Goal: Information Seeking & Learning: Learn about a topic

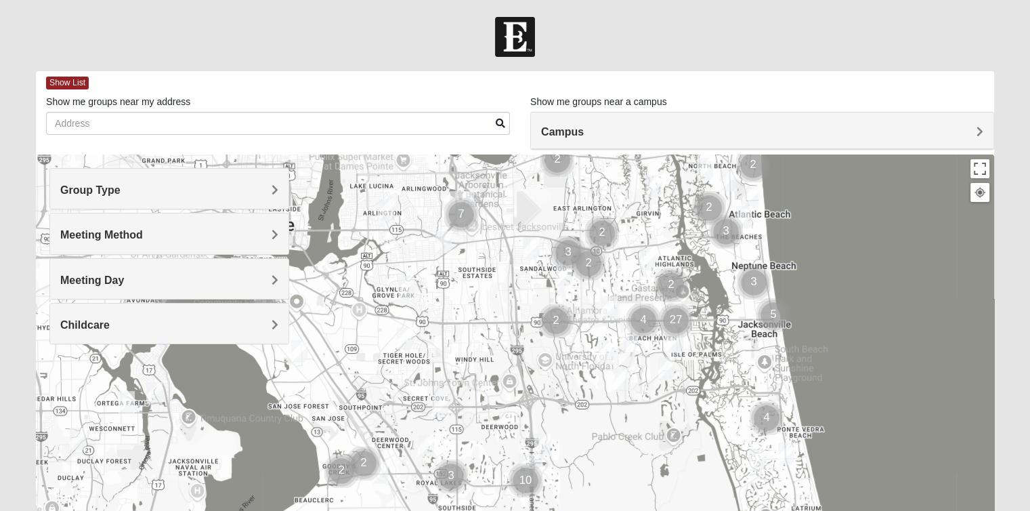
drag, startPoint x: 702, startPoint y: 378, endPoint x: 868, endPoint y: 242, distance: 214.8
click at [868, 242] on div at bounding box center [515, 425] width 958 height 542
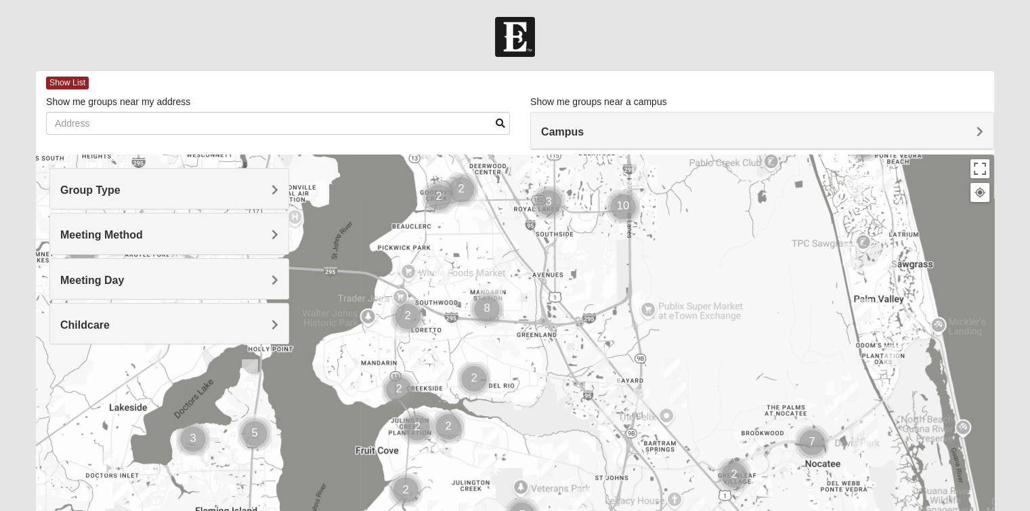
drag, startPoint x: 588, startPoint y: 445, endPoint x: 680, endPoint y: 207, distance: 255.6
click at [680, 207] on div at bounding box center [515, 425] width 958 height 542
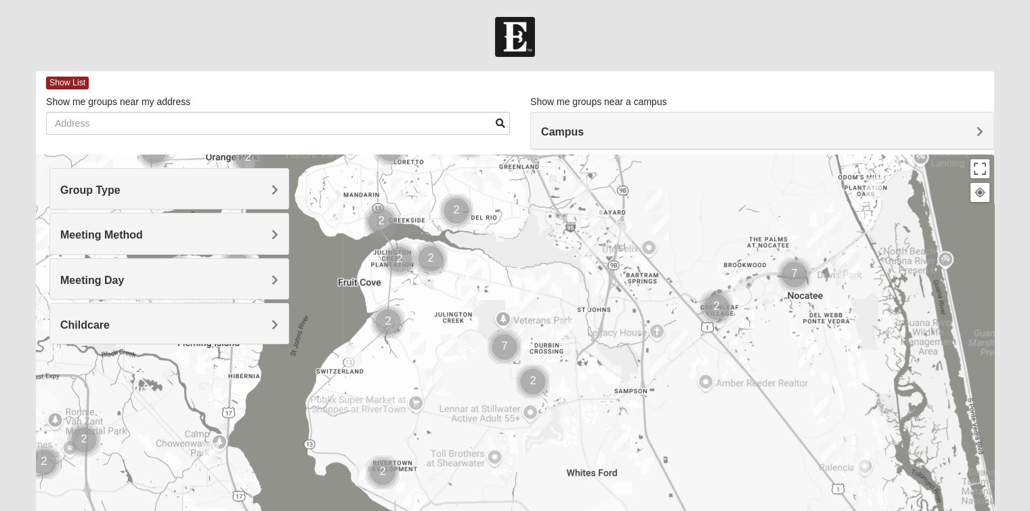
drag, startPoint x: 725, startPoint y: 347, endPoint x: 707, endPoint y: 180, distance: 168.9
click at [707, 180] on div at bounding box center [515, 425] width 958 height 542
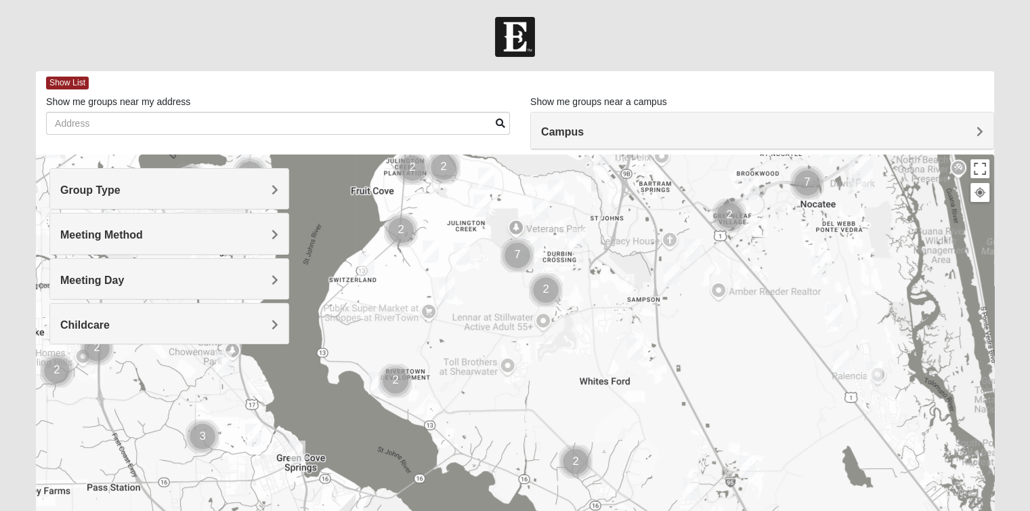
drag, startPoint x: 599, startPoint y: 352, endPoint x: 612, endPoint y: 266, distance: 87.0
click at [612, 266] on div at bounding box center [515, 425] width 958 height 542
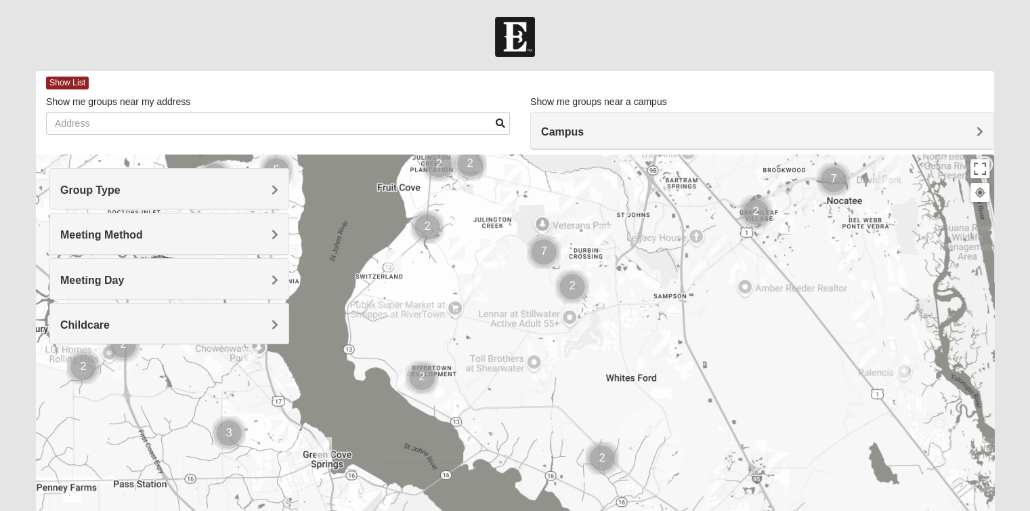
drag, startPoint x: 583, startPoint y: 289, endPoint x: 610, endPoint y: 285, distance: 28.0
click at [610, 285] on div at bounding box center [515, 425] width 958 height 542
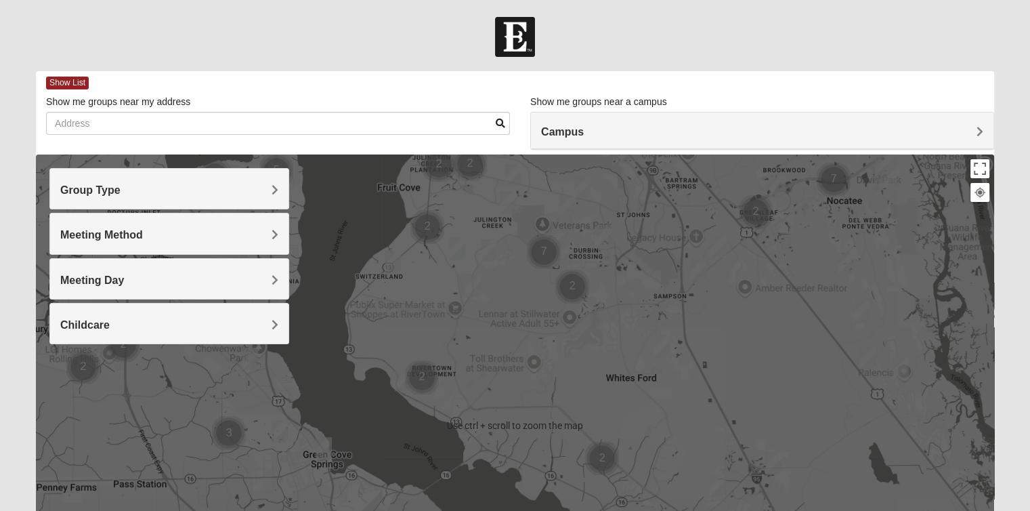
click at [637, 305] on div at bounding box center [515, 425] width 958 height 542
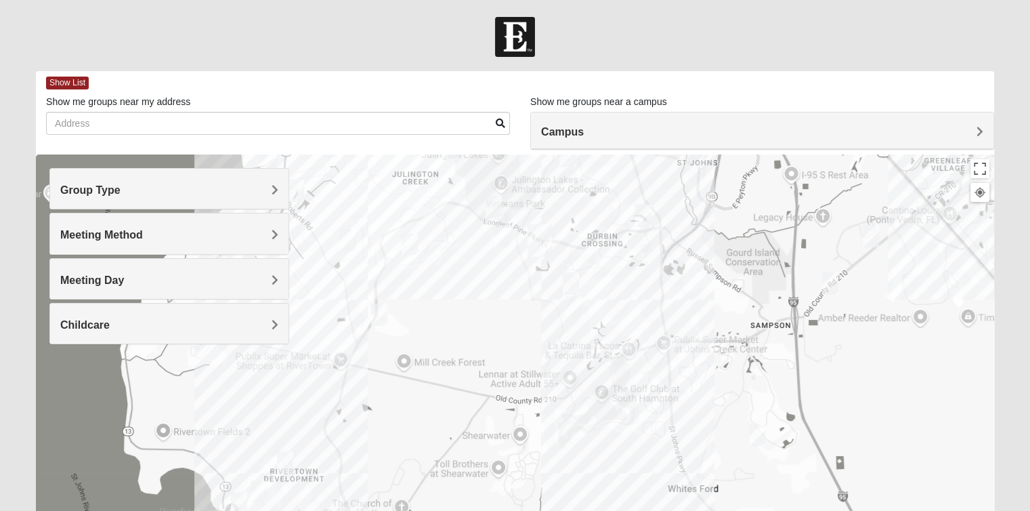
drag, startPoint x: 620, startPoint y: 300, endPoint x: 640, endPoint y: 309, distance: 21.5
click at [640, 309] on div at bounding box center [515, 425] width 958 height 542
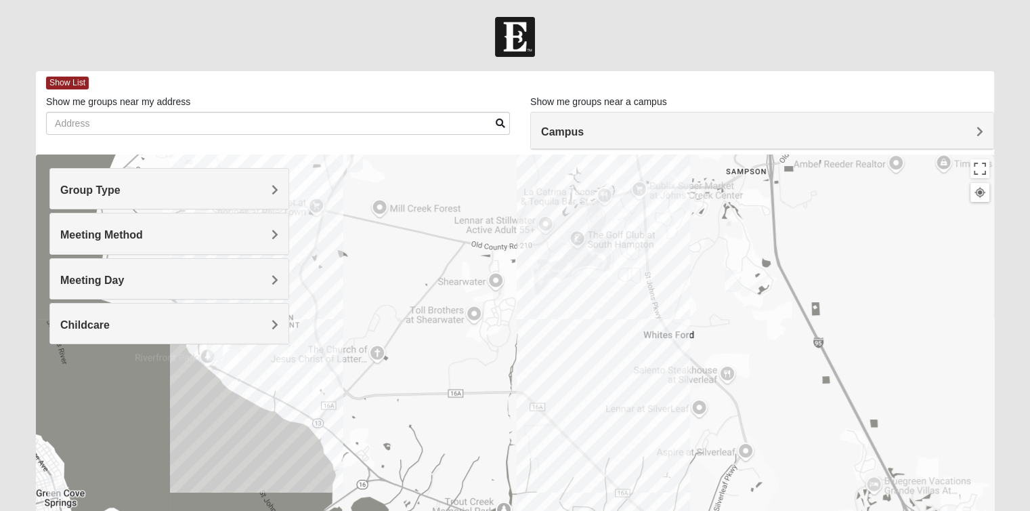
drag, startPoint x: 755, startPoint y: 339, endPoint x: 722, endPoint y: 203, distance: 140.0
click at [731, 174] on div at bounding box center [515, 425] width 958 height 542
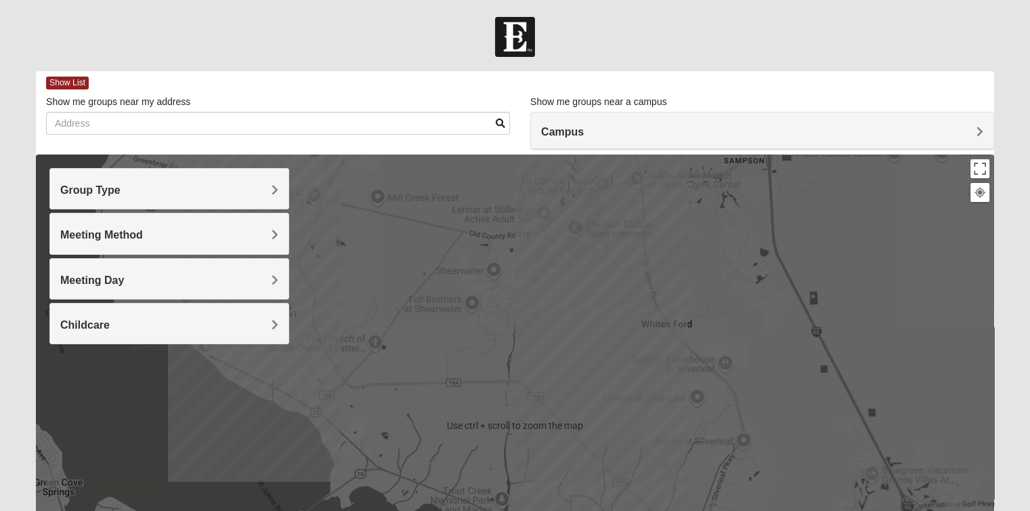
scroll to position [68, 0]
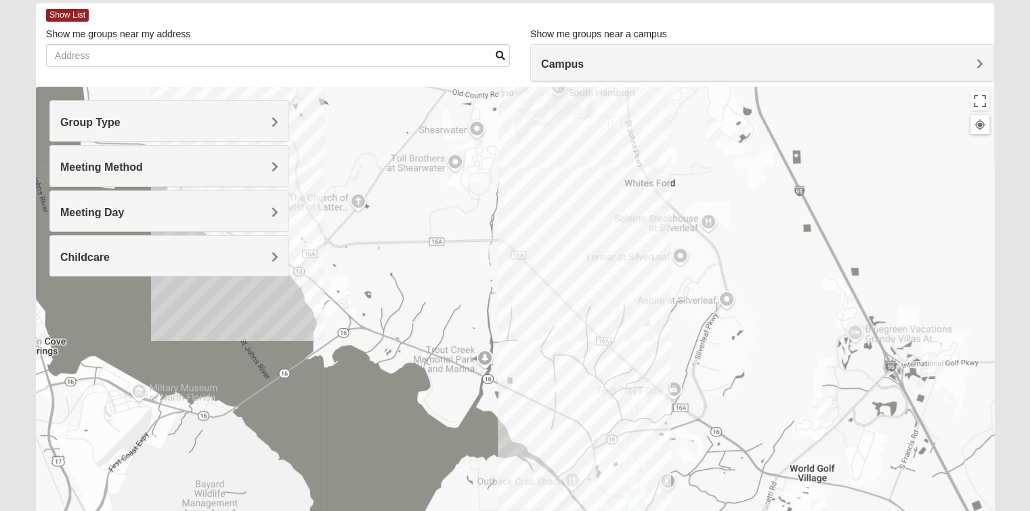
drag, startPoint x: 755, startPoint y: 356, endPoint x: 748, endPoint y: 330, distance: 26.5
click at [748, 330] on div at bounding box center [515, 358] width 958 height 542
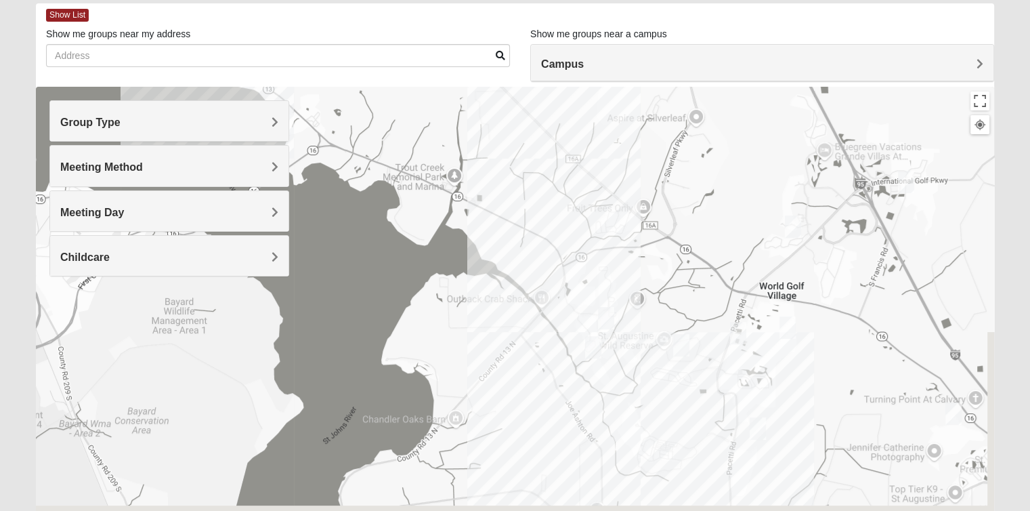
drag, startPoint x: 752, startPoint y: 380, endPoint x: 725, endPoint y: 220, distance: 162.1
click at [725, 220] on div at bounding box center [515, 358] width 958 height 542
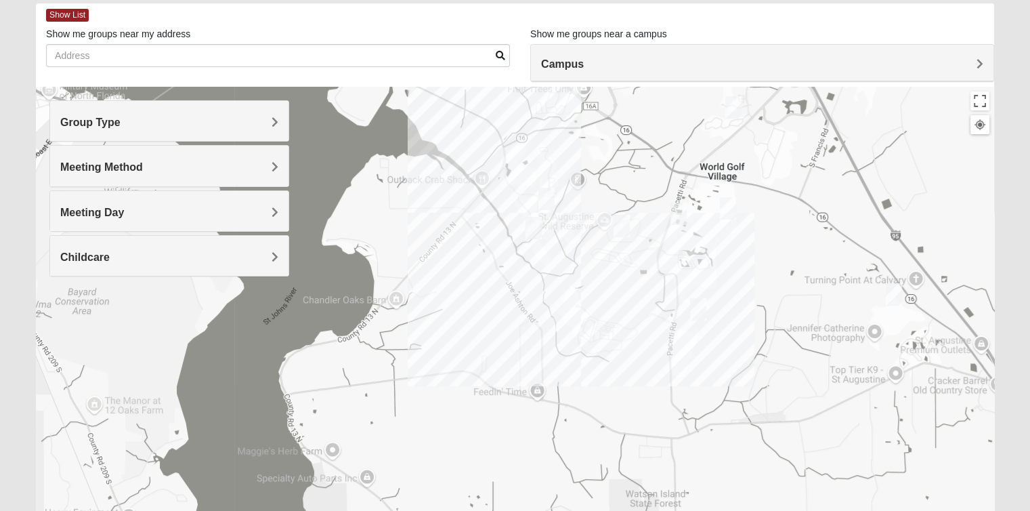
drag, startPoint x: 738, startPoint y: 263, endPoint x: 683, endPoint y: 145, distance: 130.9
click at [683, 145] on div at bounding box center [515, 358] width 958 height 542
click at [699, 310] on img "Mixed Longacre 32092" at bounding box center [698, 309] width 27 height 33
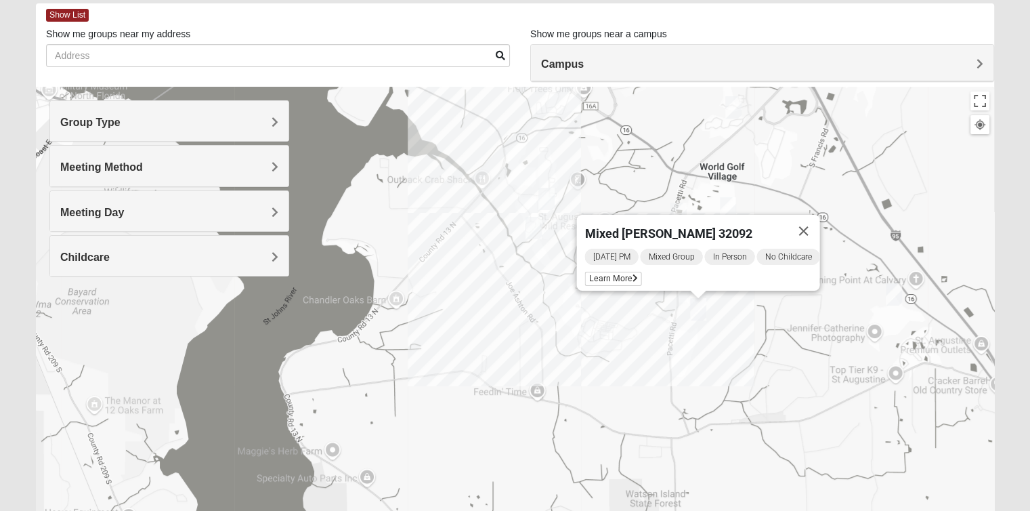
click at [730, 329] on div "Mixed [PERSON_NAME] 32092 [DATE] PM Mixed Group In Person No Childcare Learn Mo…" at bounding box center [515, 358] width 958 height 542
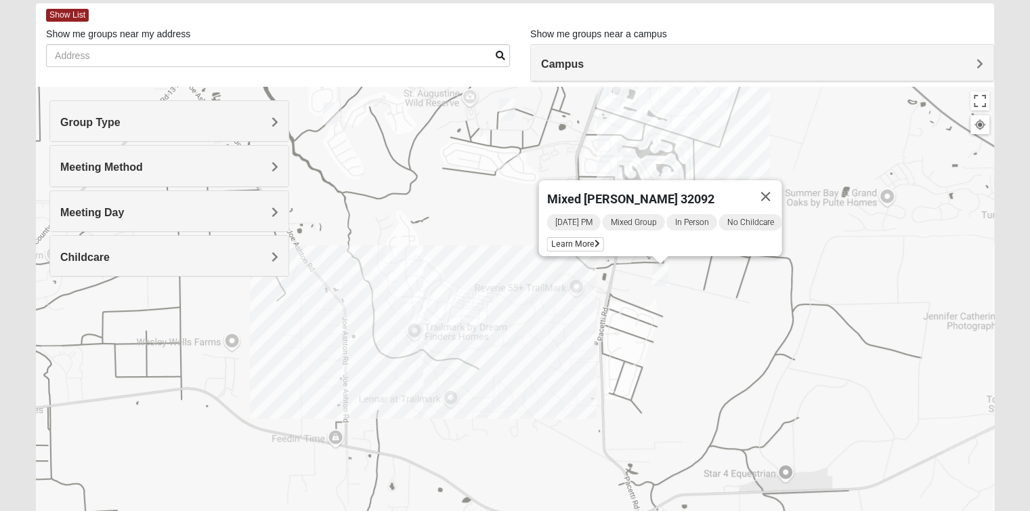
drag, startPoint x: 736, startPoint y: 331, endPoint x: 734, endPoint y: 320, distance: 10.3
click at [734, 320] on div "Mixed [PERSON_NAME] 32092 [DATE] PM Mixed Group In Person No Childcare Learn Mo…" at bounding box center [515, 358] width 958 height 542
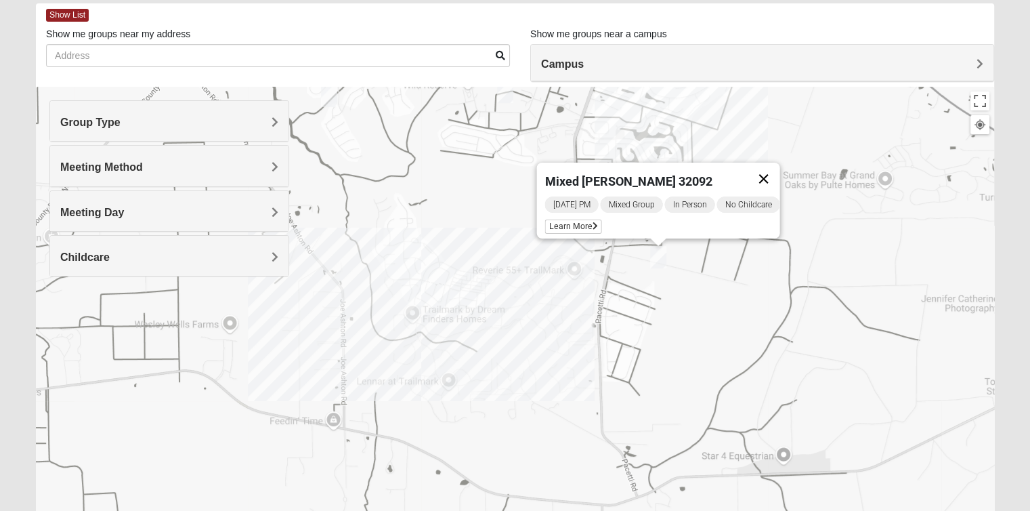
click at [766, 173] on button "Close" at bounding box center [763, 179] width 33 height 33
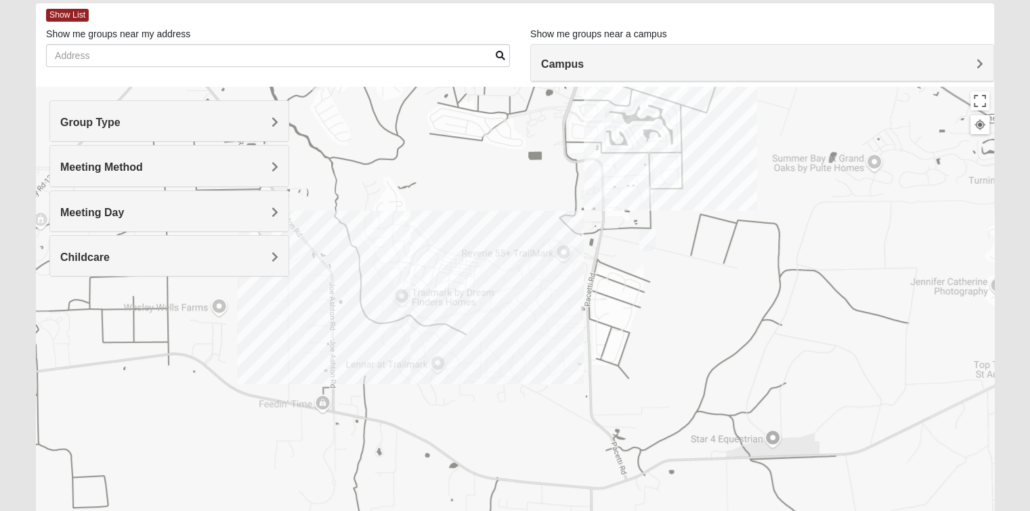
drag, startPoint x: 711, startPoint y: 293, endPoint x: 700, endPoint y: 274, distance: 20.9
click at [700, 274] on div at bounding box center [515, 358] width 958 height 542
click at [696, 271] on div at bounding box center [515, 358] width 958 height 542
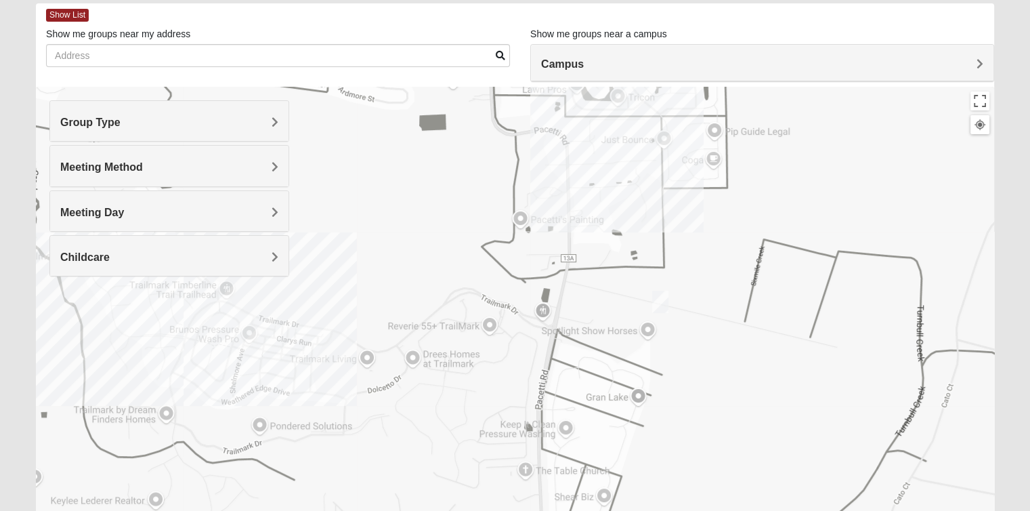
drag, startPoint x: 671, startPoint y: 226, endPoint x: 729, endPoint y: 331, distance: 120.1
click at [745, 331] on div at bounding box center [515, 358] width 958 height 542
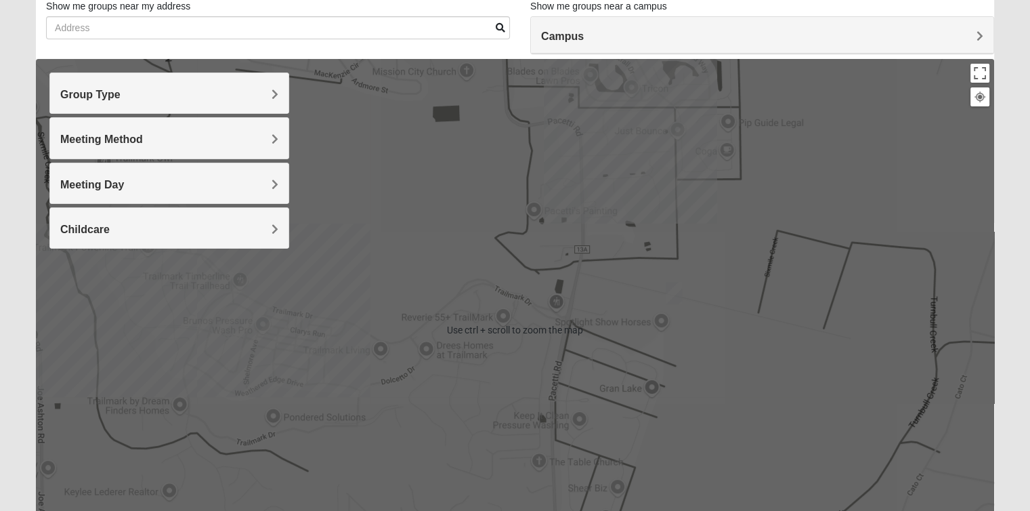
scroll to position [0, 0]
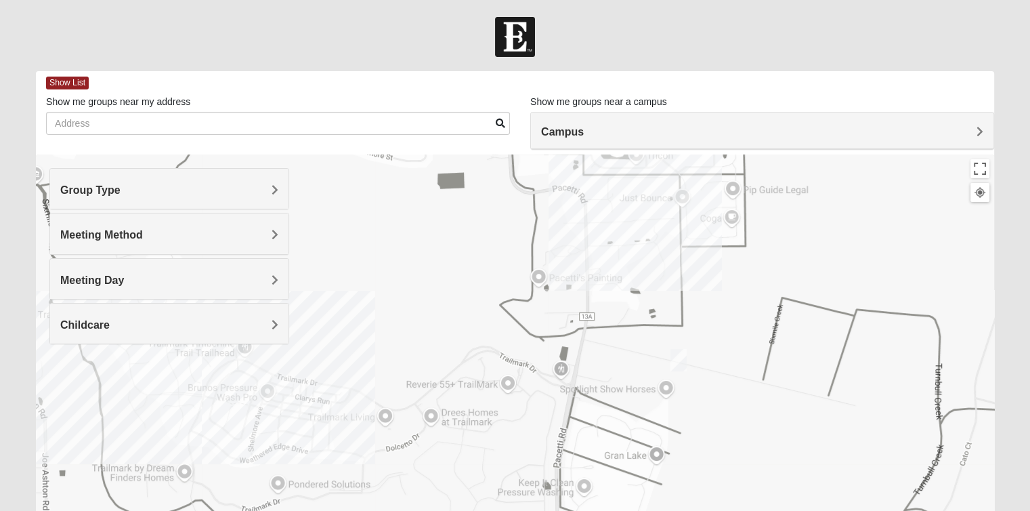
drag, startPoint x: 545, startPoint y: 253, endPoint x: 550, endPoint y: 224, distance: 28.8
click at [550, 224] on div at bounding box center [515, 425] width 958 height 542
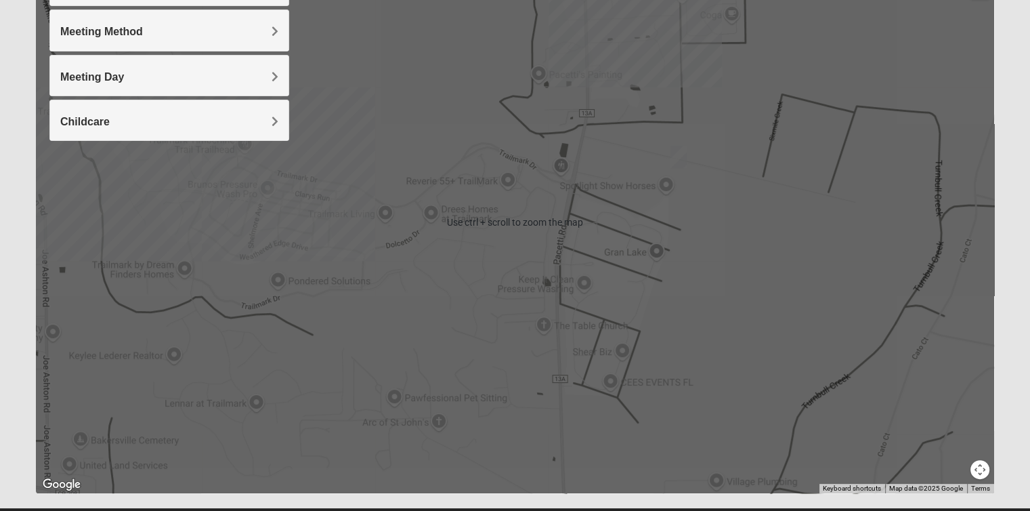
scroll to position [235, 0]
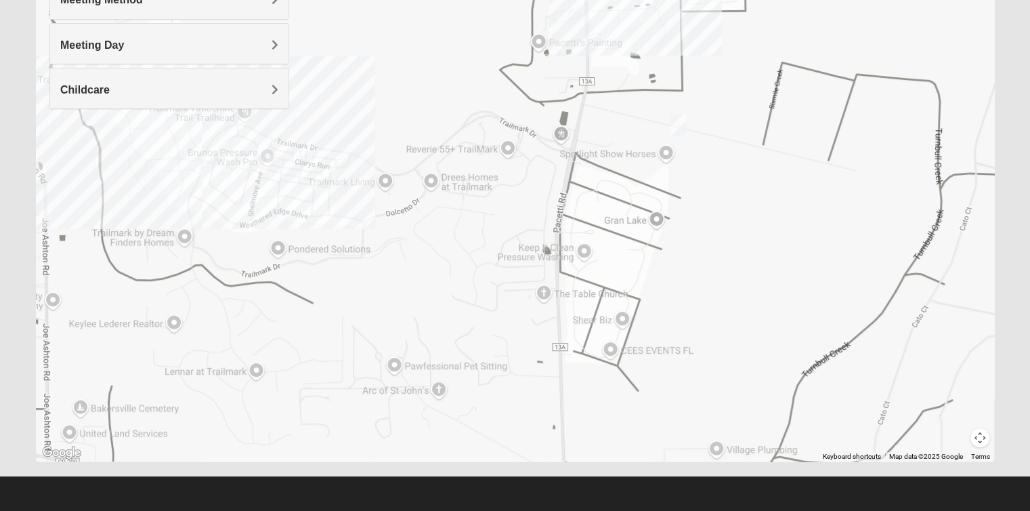
click at [1013, 380] on form "Log In Find A Group Error Show List Loading Groups" at bounding box center [515, 146] width 1030 height 729
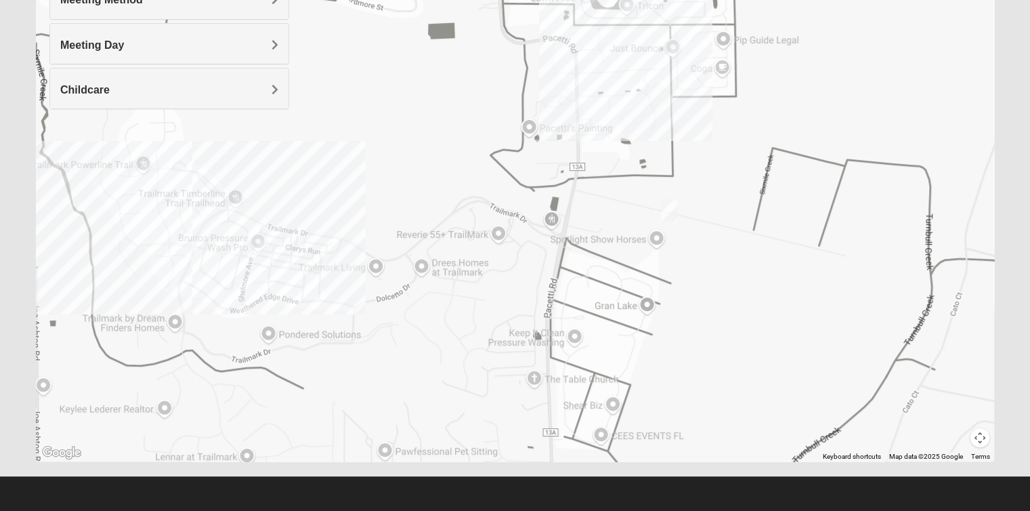
drag, startPoint x: 736, startPoint y: 105, endPoint x: 726, endPoint y: 193, distance: 88.6
click at [726, 193] on div at bounding box center [515, 190] width 958 height 542
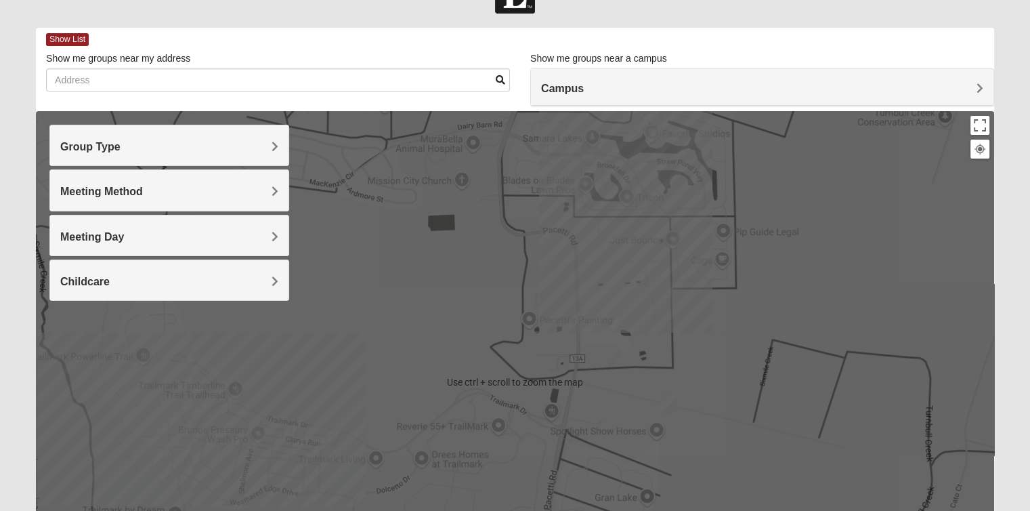
scroll to position [32, 0]
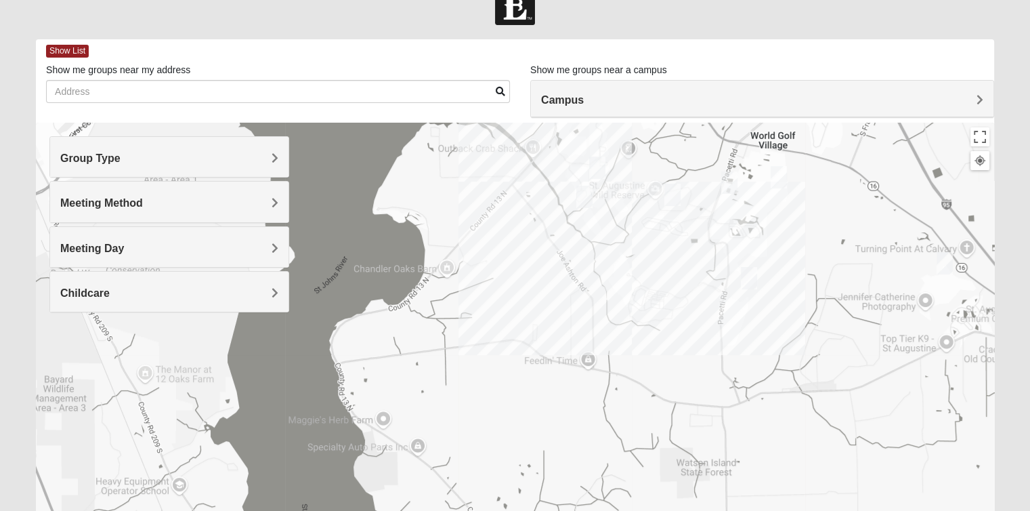
click at [952, 261] on img "Mixed Jakubowski 32092" at bounding box center [944, 263] width 27 height 33
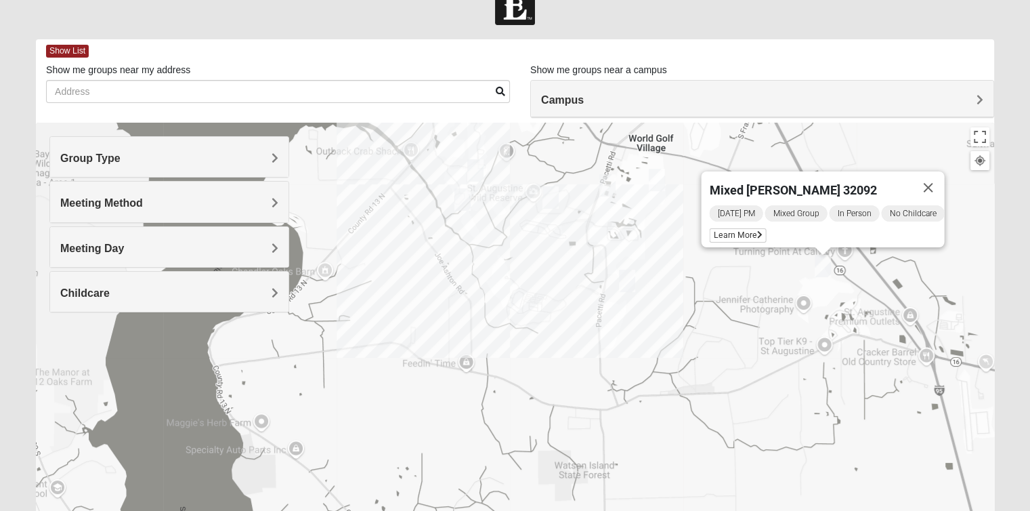
click at [626, 279] on img "Mixed Longacre 32092" at bounding box center [627, 280] width 27 height 33
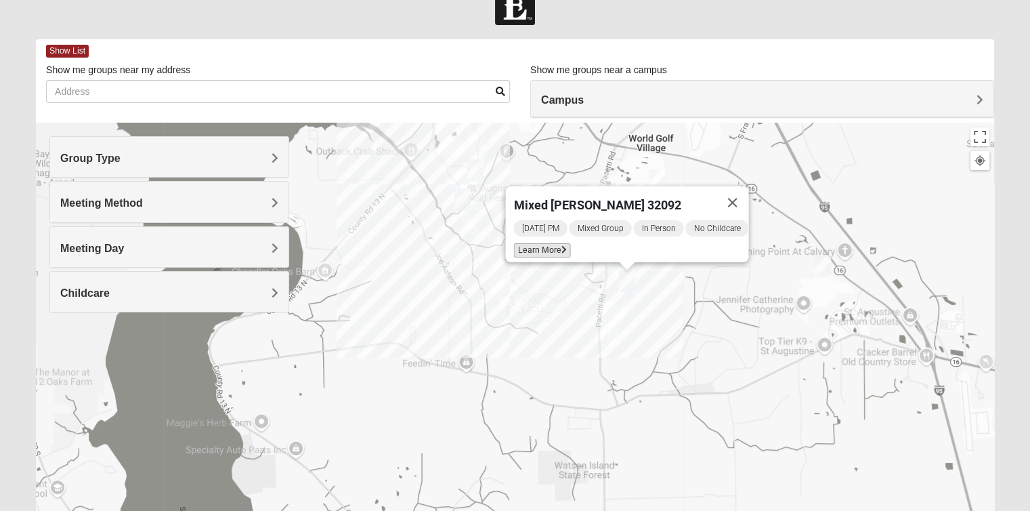
click at [550, 243] on span "Learn More" at bounding box center [541, 250] width 57 height 14
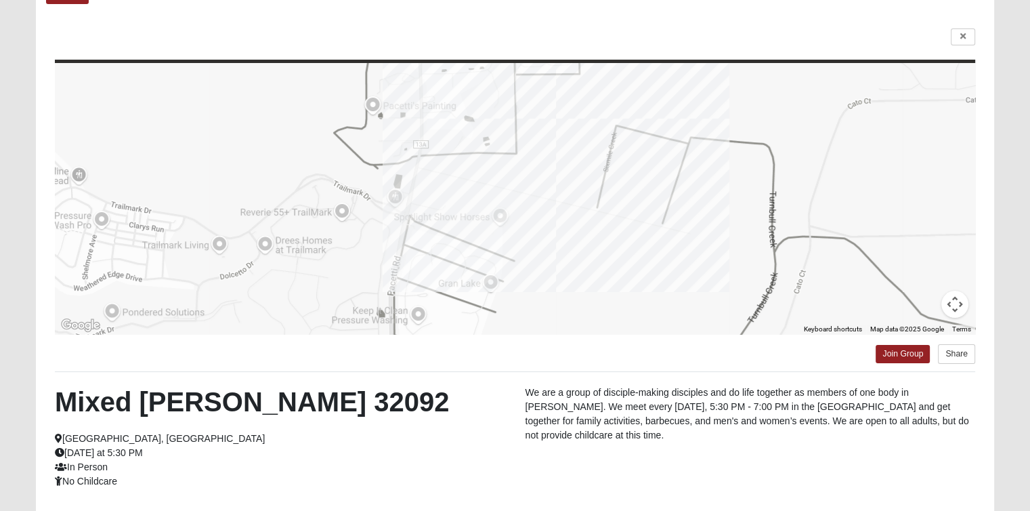
scroll to position [222, 0]
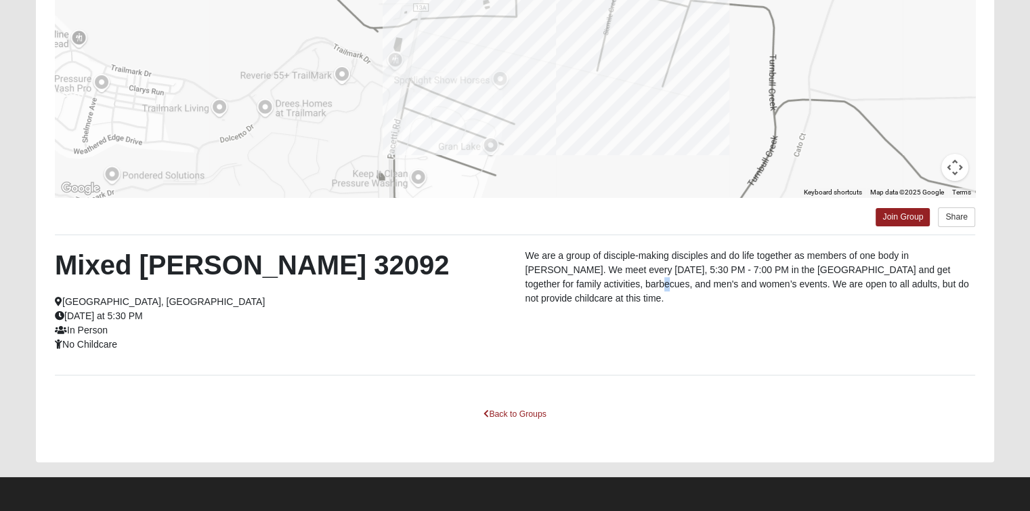
click at [566, 284] on p "We are a group of disciple-making disciples and do life together as members of …" at bounding box center [751, 277] width 450 height 57
click at [582, 287] on p "We are a group of disciple-making disciples and do life together as members of …" at bounding box center [751, 277] width 450 height 57
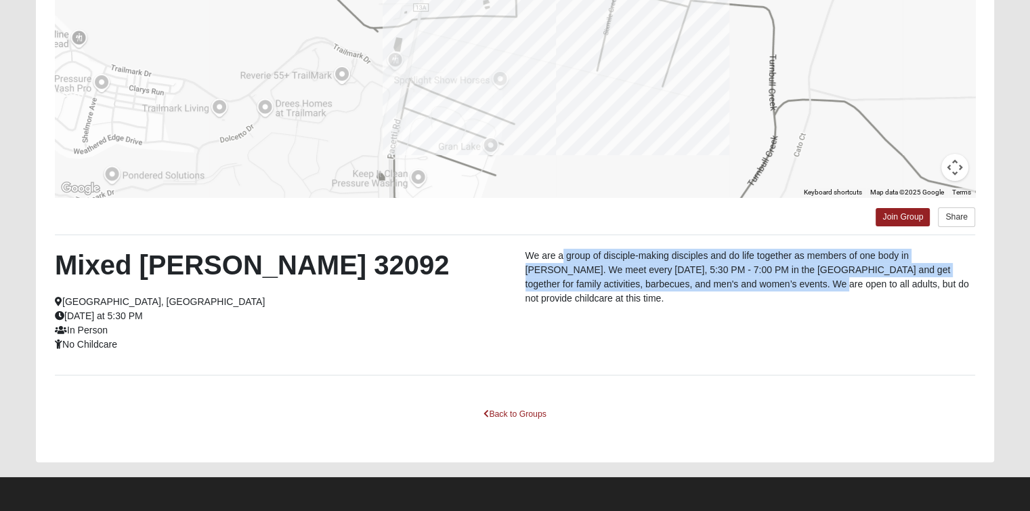
drag, startPoint x: 748, startPoint y: 282, endPoint x: 564, endPoint y: 251, distance: 187.0
click at [564, 251] on p "We are a group of disciple-making disciples and do life together as members of …" at bounding box center [751, 277] width 450 height 57
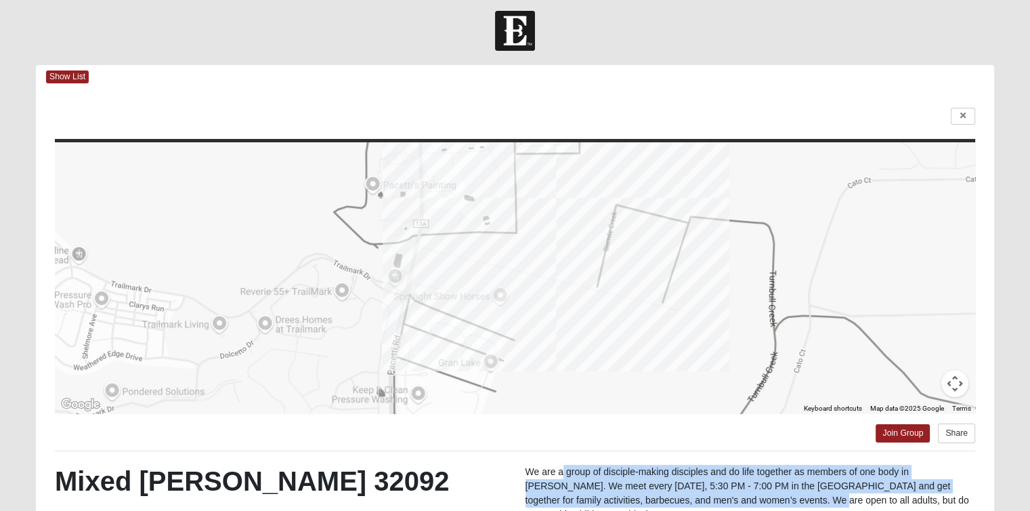
scroll to position [0, 0]
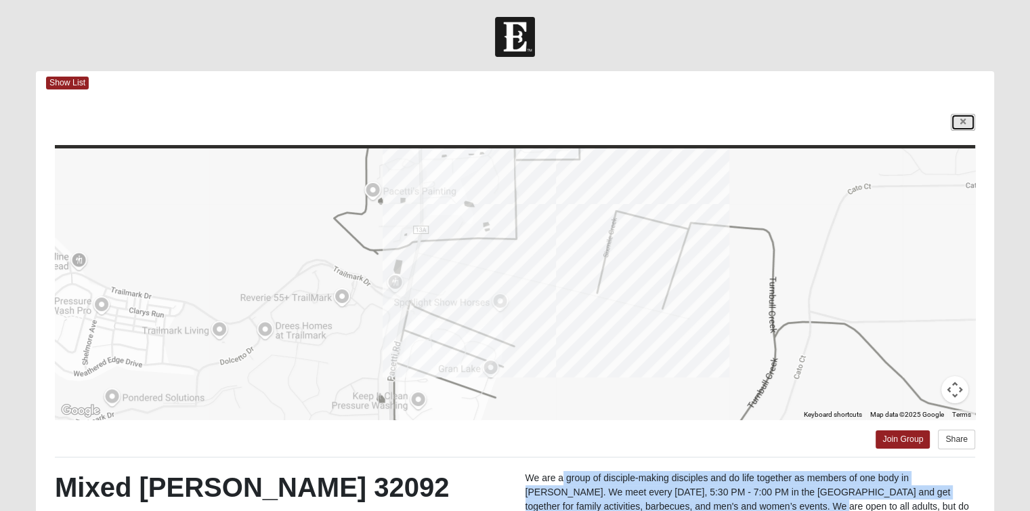
click at [957, 122] on link at bounding box center [963, 122] width 24 height 17
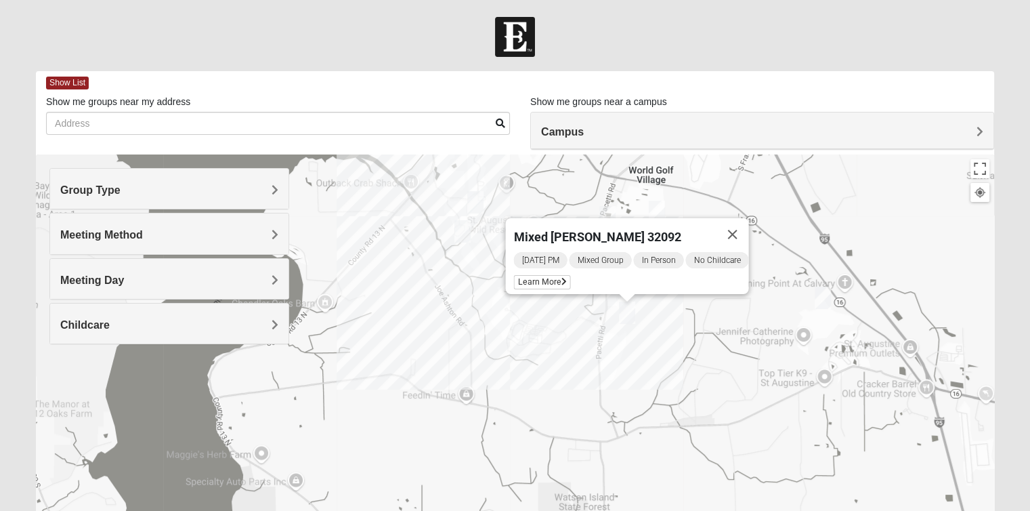
click at [677, 335] on div "Mixed [PERSON_NAME] 32092 [DATE] PM Mixed Group In Person No Childcare Learn Mo…" at bounding box center [515, 425] width 958 height 542
click at [737, 226] on button "Close" at bounding box center [732, 234] width 33 height 33
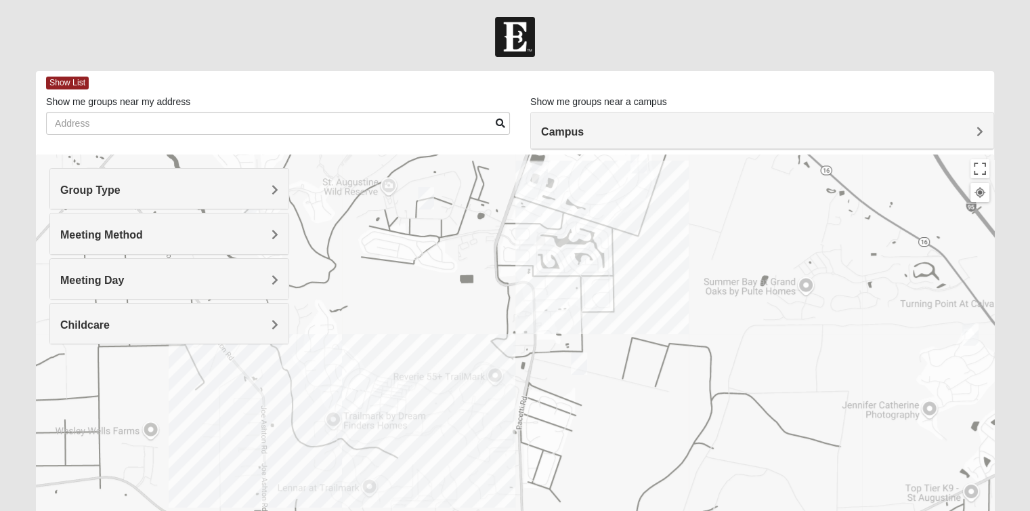
click at [587, 239] on div "To navigate, press the arrow keys." at bounding box center [515, 425] width 958 height 542
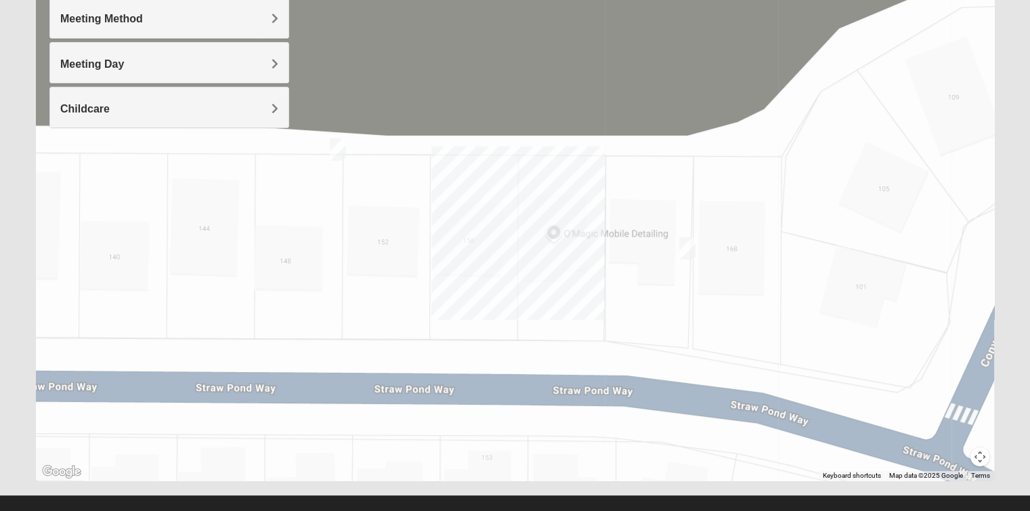
scroll to position [235, 0]
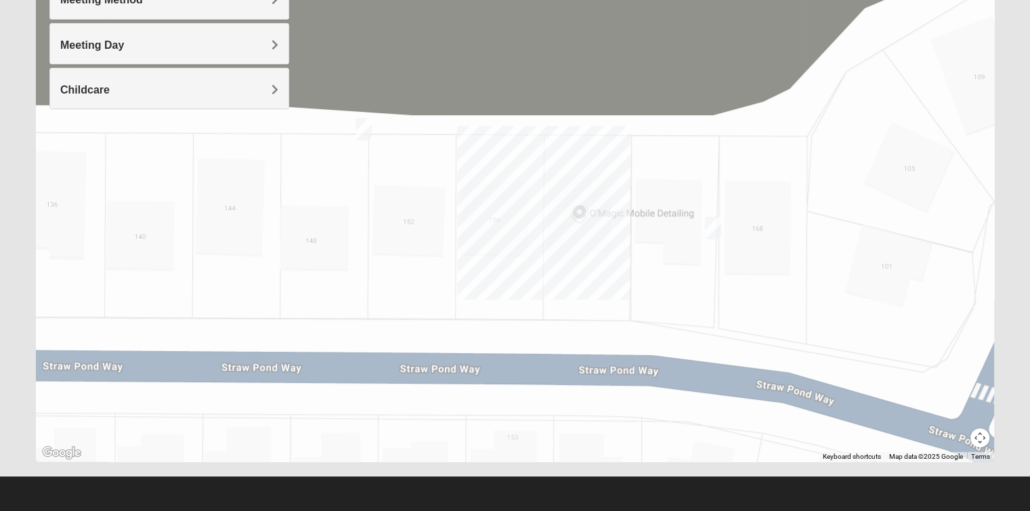
drag, startPoint x: 769, startPoint y: 268, endPoint x: 818, endPoint y: 274, distance: 49.8
click at [818, 274] on div at bounding box center [515, 190] width 958 height 542
click at [714, 225] on img "Mens Ledbury 32092" at bounding box center [713, 227] width 27 height 33
drag, startPoint x: 643, startPoint y: 190, endPoint x: 507, endPoint y: 174, distance: 137.0
click at [507, 174] on div "Mens Ledbury 32092 [DATE] AM Men Only In Person No Childcare Learn More" at bounding box center [515, 190] width 958 height 542
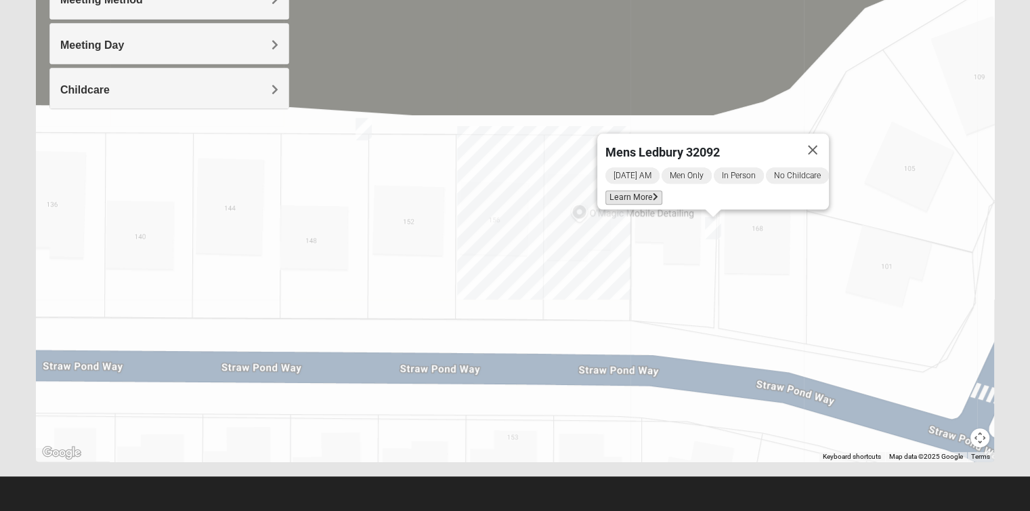
click at [639, 192] on span "Learn More" at bounding box center [634, 197] width 57 height 14
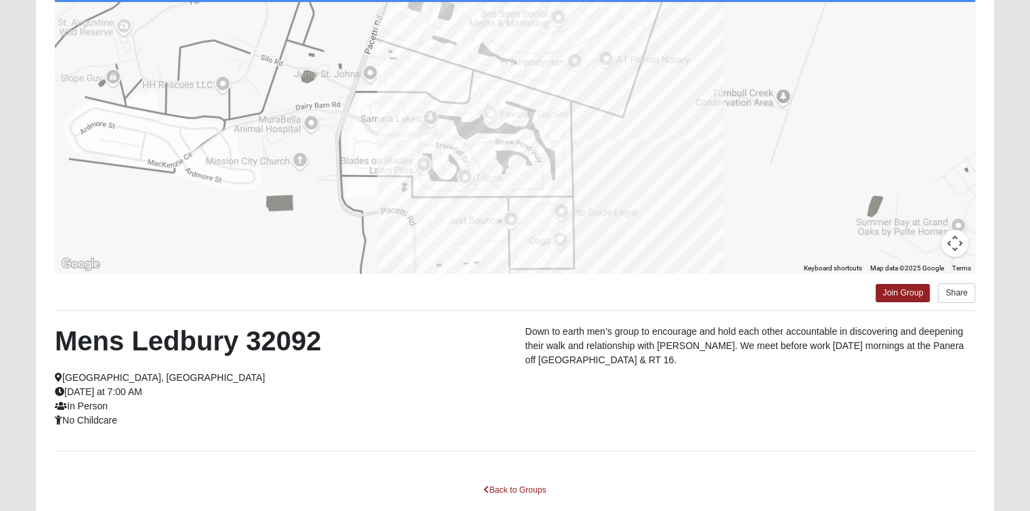
scroll to position [0, 0]
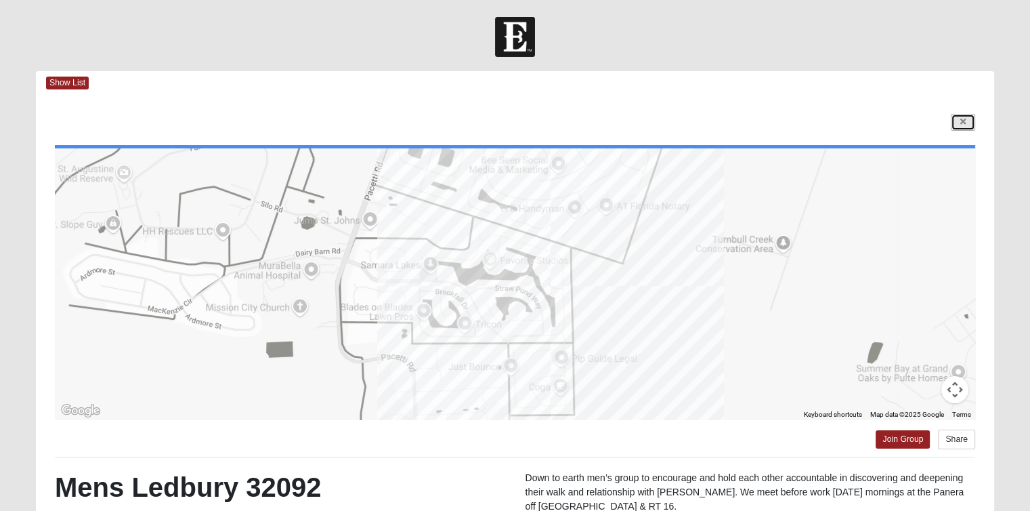
click at [969, 117] on link at bounding box center [963, 122] width 24 height 17
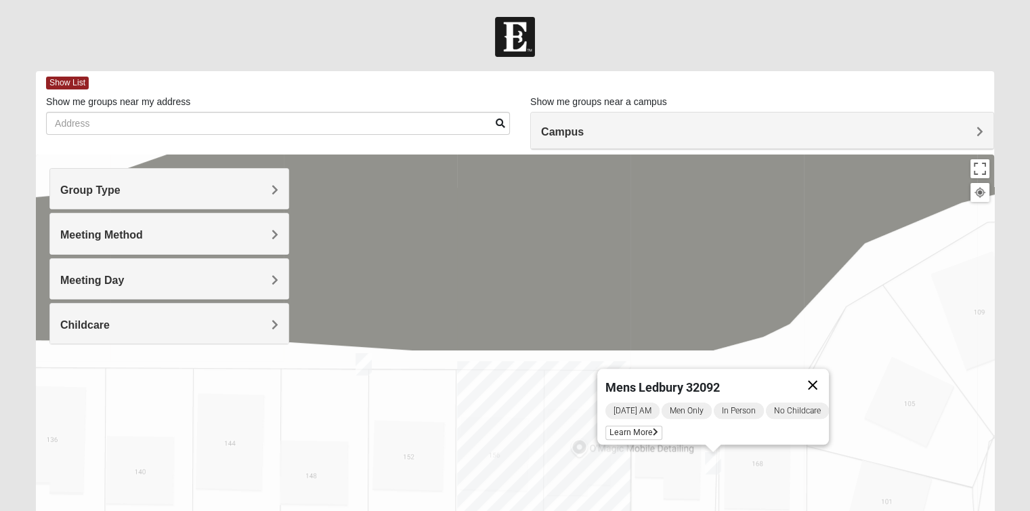
click at [824, 379] on button "Close" at bounding box center [813, 384] width 33 height 33
click at [356, 366] on img "Mixed Ledbury 32092" at bounding box center [363, 363] width 27 height 33
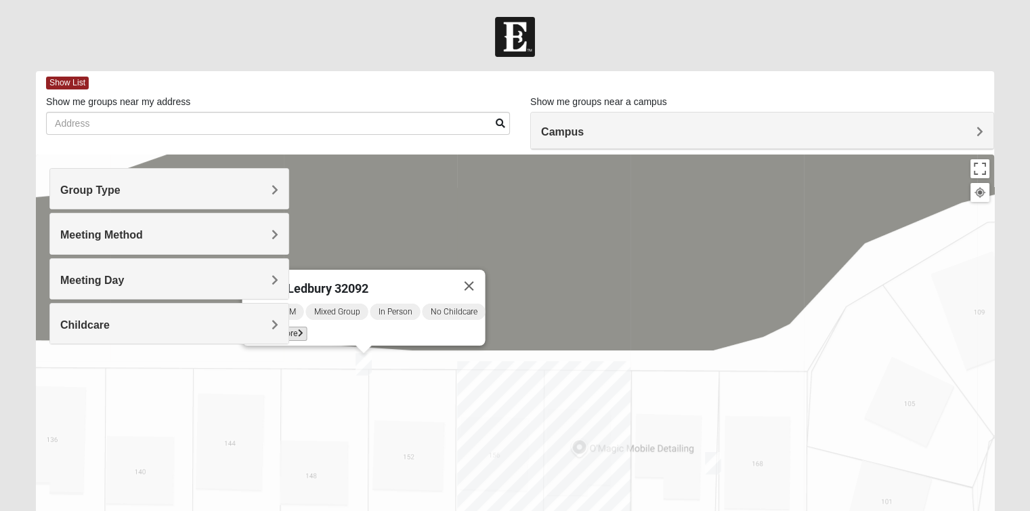
click at [298, 329] on icon at bounding box center [299, 333] width 5 height 8
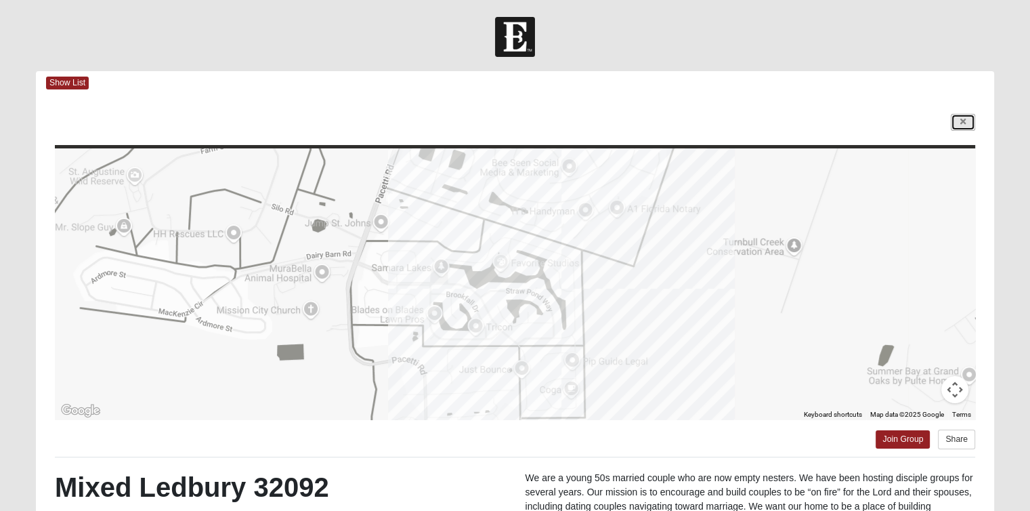
click at [971, 117] on link at bounding box center [963, 122] width 24 height 17
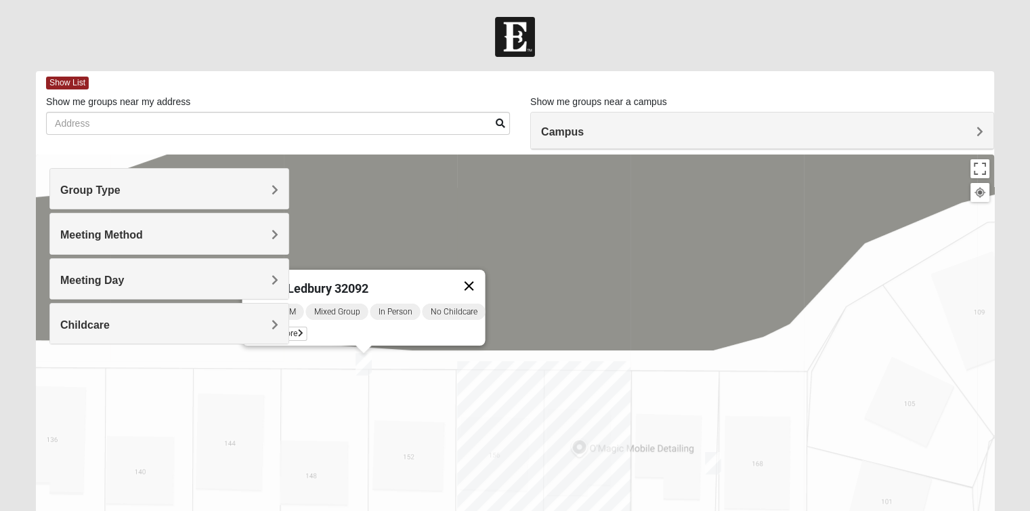
click at [474, 275] on button "Close" at bounding box center [468, 286] width 33 height 33
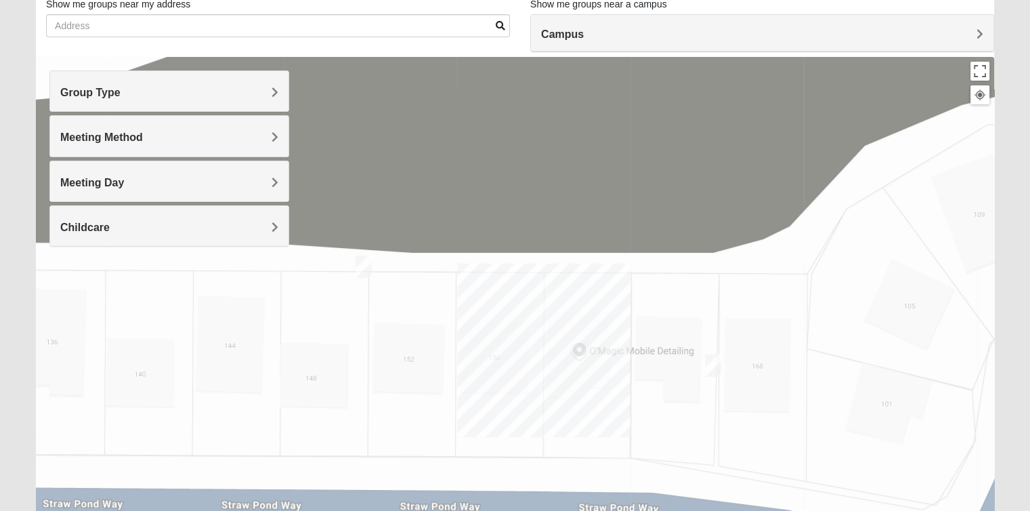
scroll to position [32, 0]
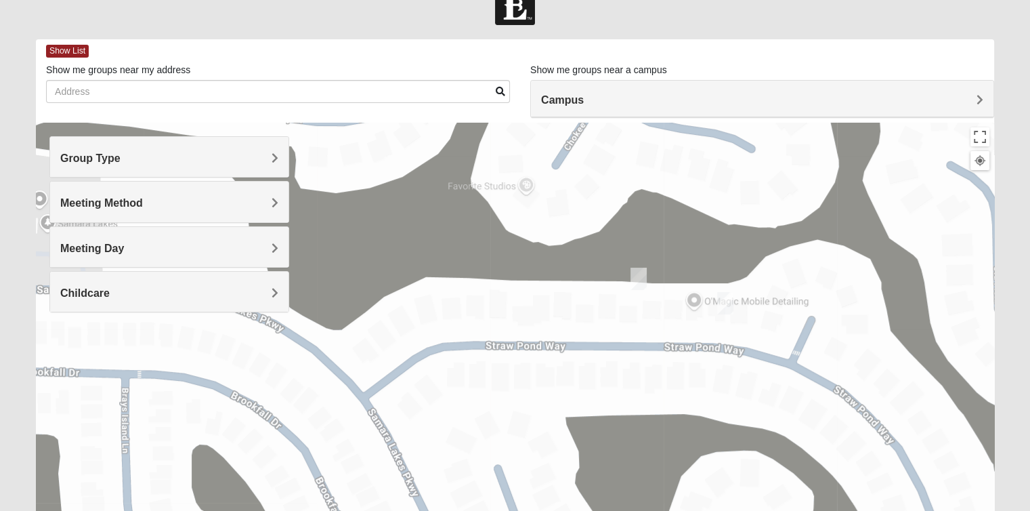
click at [755, 100] on h4 "Campus" at bounding box center [762, 99] width 442 height 13
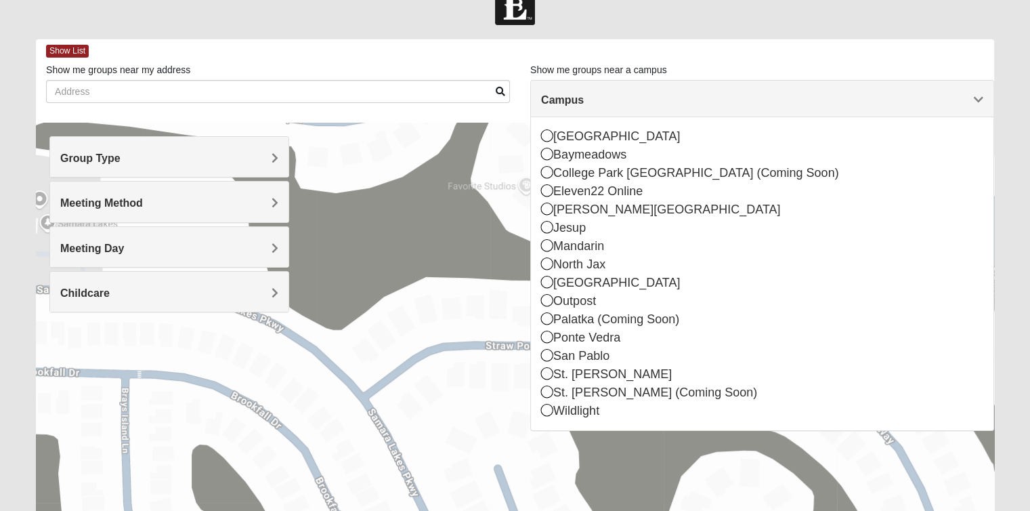
click at [755, 100] on h4 "Campus" at bounding box center [762, 99] width 442 height 13
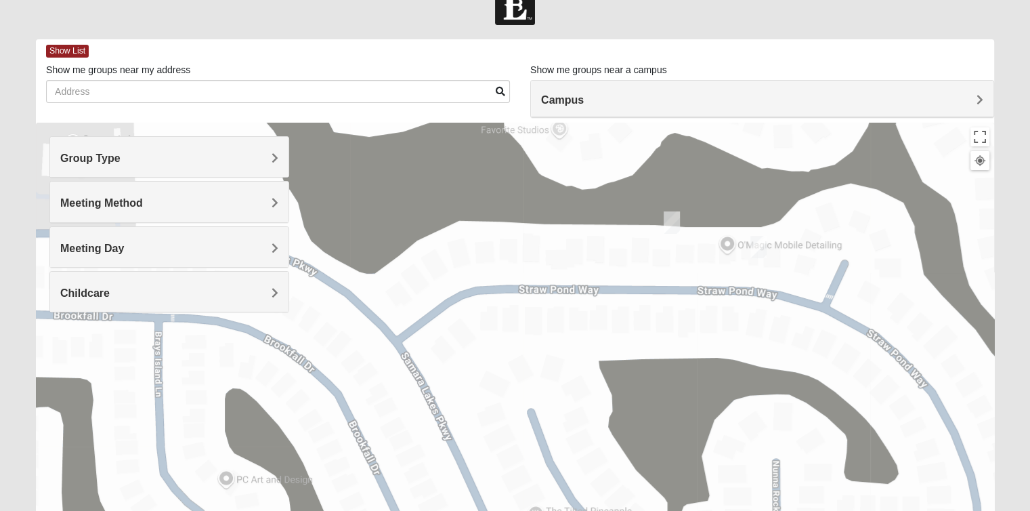
drag, startPoint x: 667, startPoint y: 335, endPoint x: 700, endPoint y: 275, distance: 68.8
click at [700, 275] on div at bounding box center [515, 394] width 958 height 542
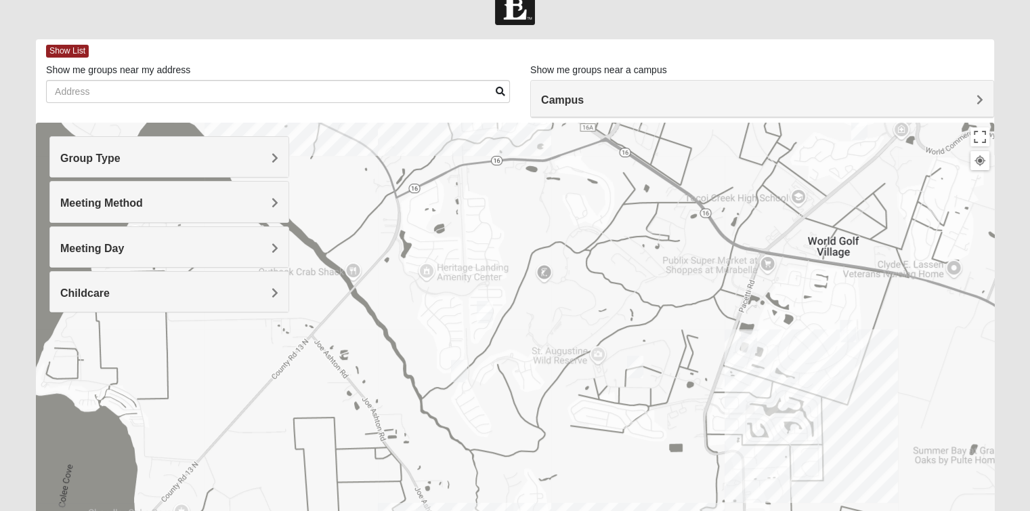
drag, startPoint x: 582, startPoint y: 299, endPoint x: 654, endPoint y: 429, distance: 148.3
click at [658, 434] on div at bounding box center [515, 394] width 958 height 542
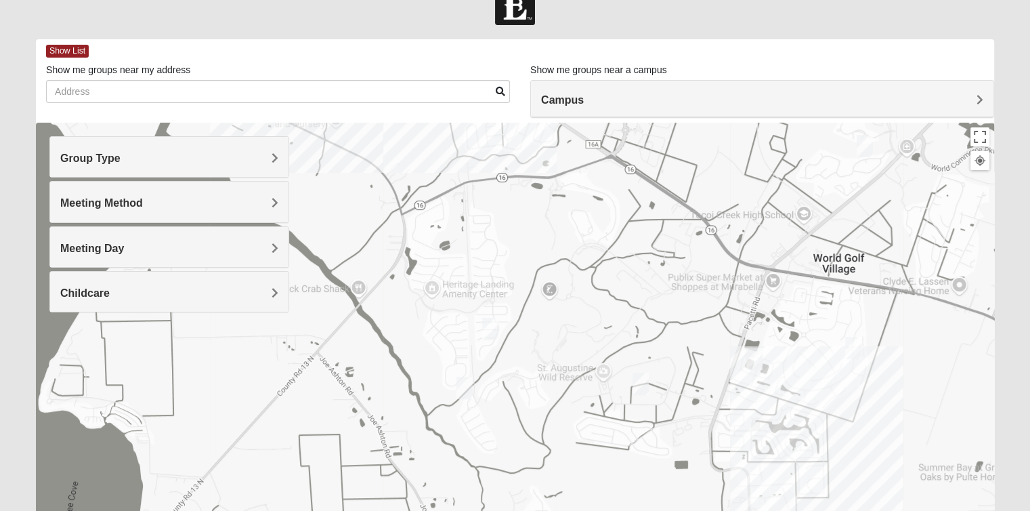
drag, startPoint x: 727, startPoint y: 282, endPoint x: 737, endPoint y: 317, distance: 36.7
click at [737, 317] on div at bounding box center [515, 394] width 958 height 542
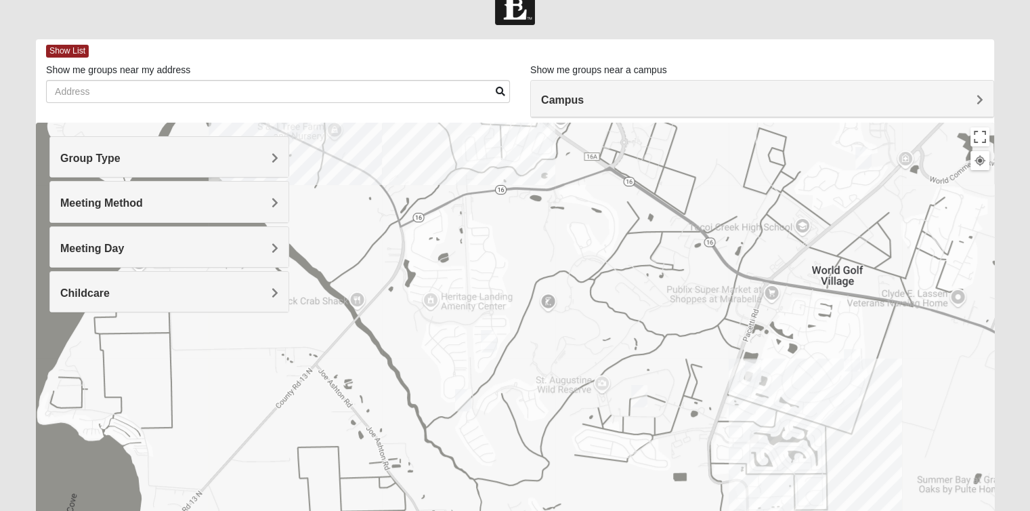
click at [488, 342] on img "Mixed Thomas 32092" at bounding box center [489, 340] width 27 height 33
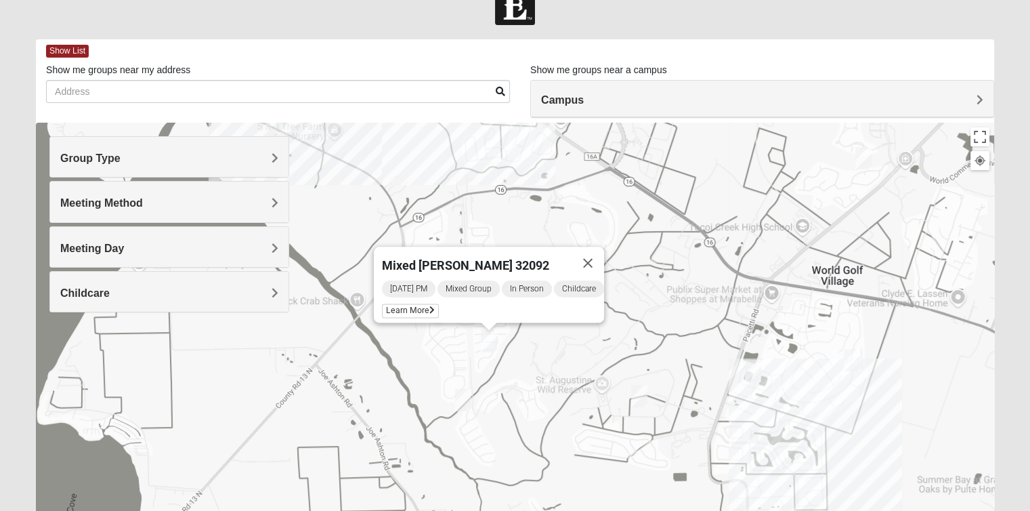
click at [469, 403] on img "Mixed Kruse 32092" at bounding box center [463, 399] width 27 height 33
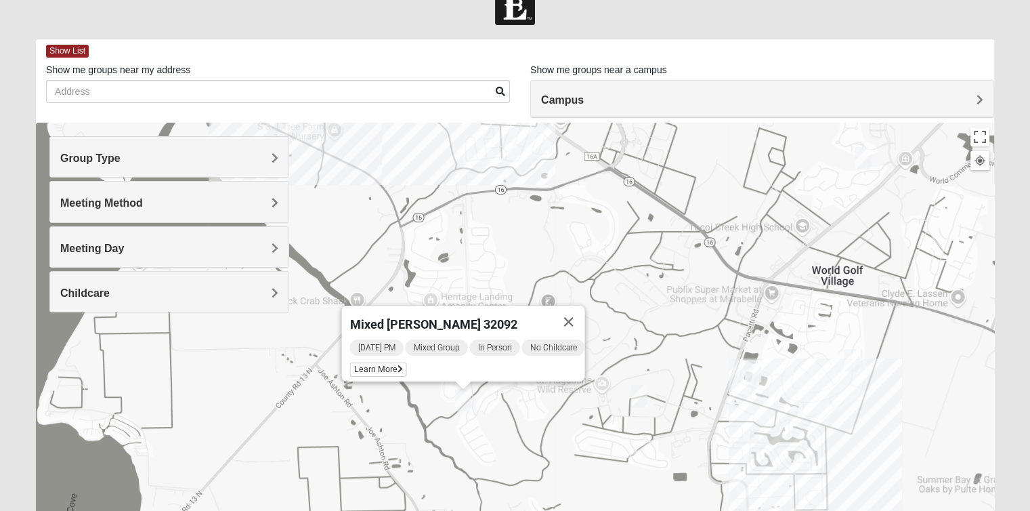
click at [721, 272] on div "Mixed [PERSON_NAME] 32092 [DATE] PM Mixed Group In Person No Childcare Learn Mo…" at bounding box center [515, 394] width 958 height 542
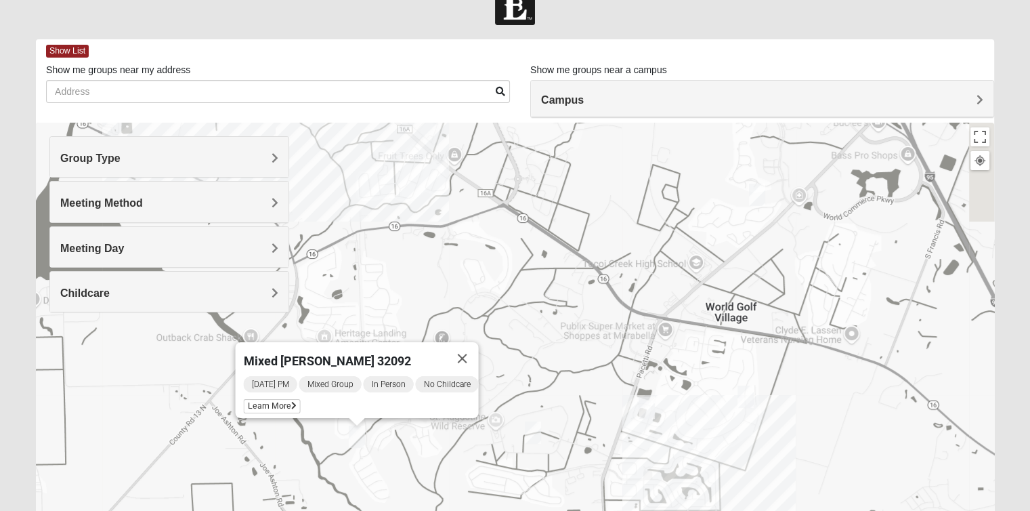
drag, startPoint x: 887, startPoint y: 213, endPoint x: 780, endPoint y: 259, distance: 115.6
click at [780, 259] on div "Mixed [PERSON_NAME] 32092 [DATE] PM Mixed Group In Person No Childcare Learn Mo…" at bounding box center [515, 394] width 958 height 542
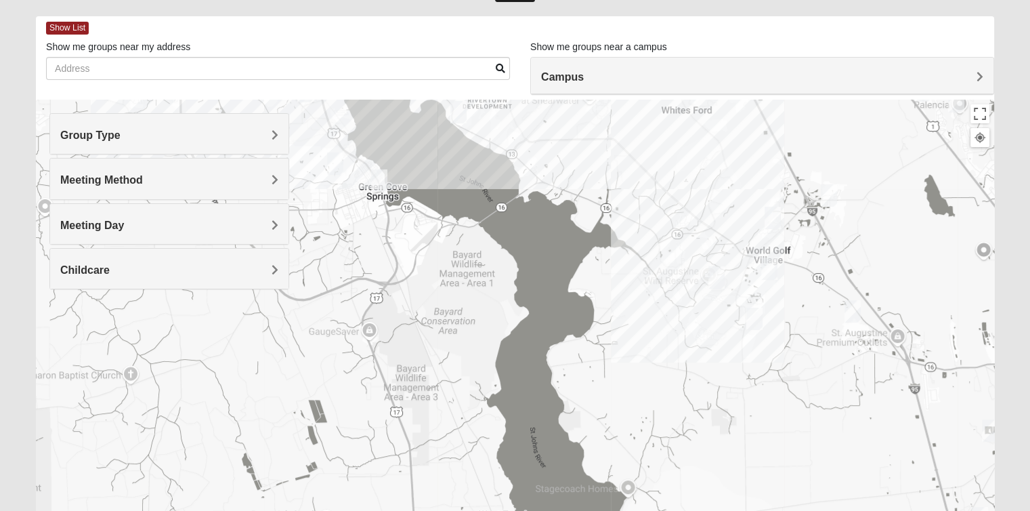
scroll to position [0, 0]
